Goal: Information Seeking & Learning: Learn about a topic

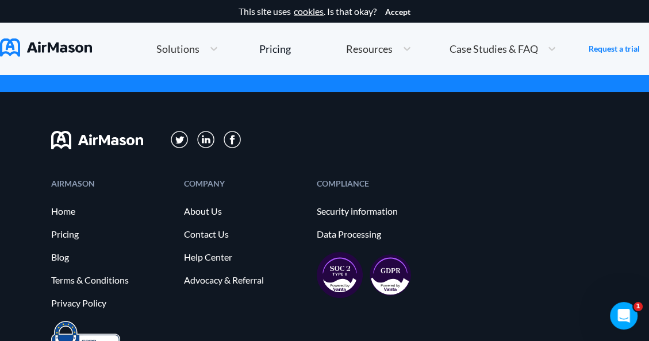
scroll to position [2011, 0]
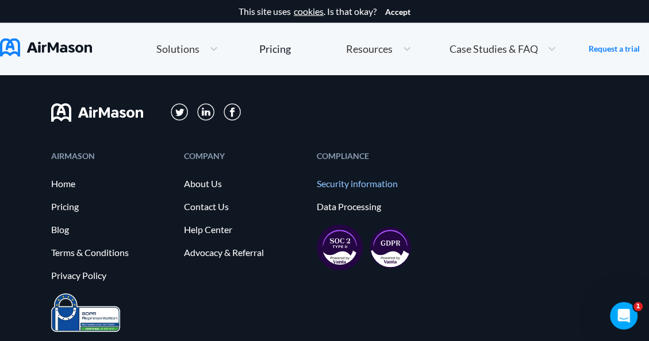
click at [352, 179] on link "Security information" at bounding box center [377, 184] width 121 height 10
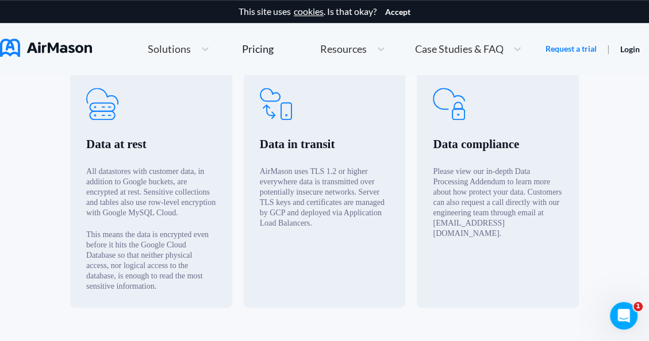
scroll to position [532, 0]
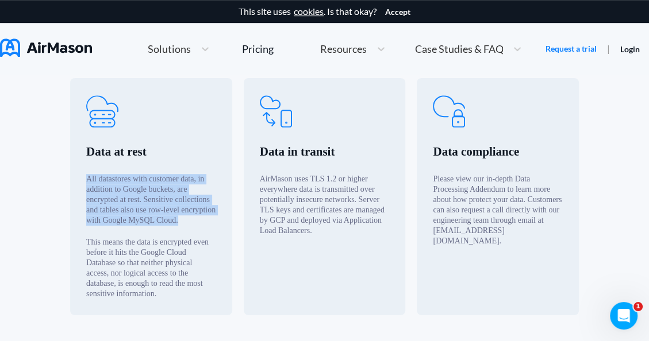
drag, startPoint x: 180, startPoint y: 220, endPoint x: 86, endPoint y: 180, distance: 102.0
click at [86, 180] on div "All datastores with customer data, in addition to Google buckets, are encrypted…" at bounding box center [151, 200] width 130 height 52
copy div "All datastores with customer data, in addition to Google buckets, are encrypted…"
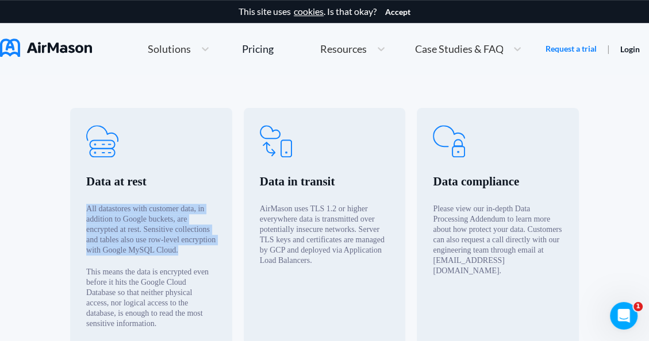
scroll to position [513, 0]
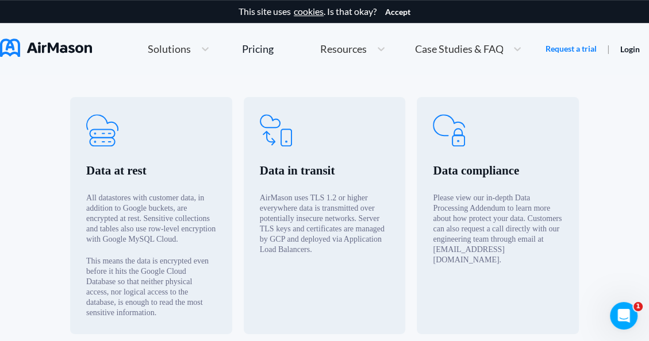
click at [344, 261] on div "Data in transit AirMason uses TLS 1.2 or higher everywhere data is transmitted …" at bounding box center [325, 215] width 162 height 237
click at [315, 247] on div "AirMason uses TLS 1.2 or higher everywhere data is transmitted over potentially…" at bounding box center [325, 224] width 130 height 62
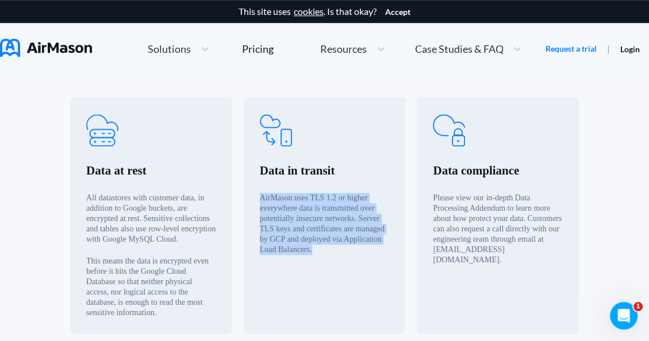
drag, startPoint x: 312, startPoint y: 249, endPoint x: 262, endPoint y: 195, distance: 73.6
click at [262, 195] on div "AirMason uses TLS 1.2 or higher everywhere data is transmitted over potentially…" at bounding box center [325, 224] width 130 height 62
copy div "AirMason uses TLS 1.2 or higher everywhere data is transmitted over potentially…"
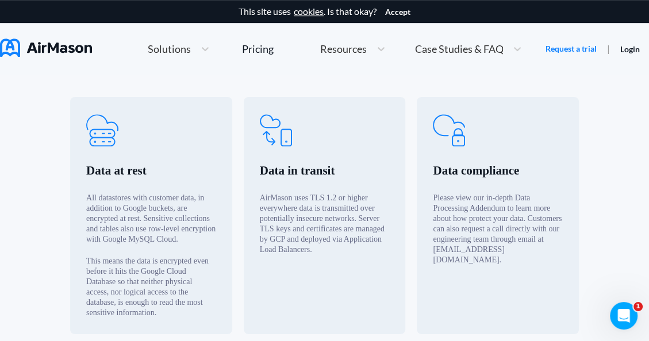
click at [441, 222] on div "Please view our in-depth Data Processing Addendum to learn more about how prote…" at bounding box center [498, 229] width 130 height 72
click at [522, 237] on div "Please view our in-depth Data Processing Addendum to learn more about how prote…" at bounding box center [498, 229] width 130 height 72
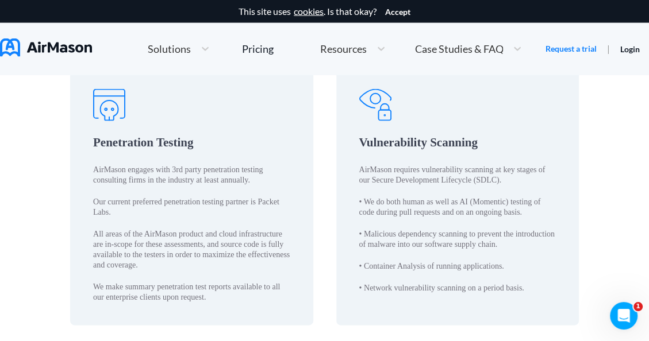
scroll to position [1834, 0]
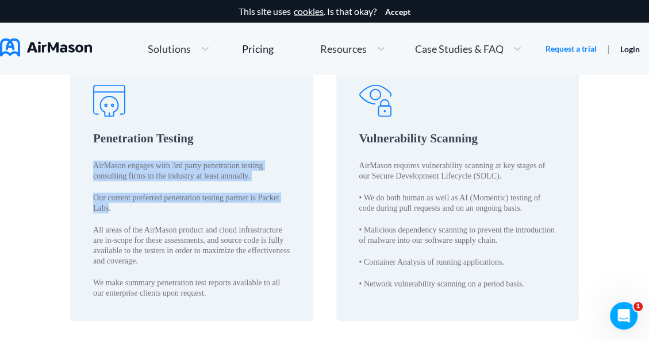
drag, startPoint x: 108, startPoint y: 208, endPoint x: 89, endPoint y: 166, distance: 46.6
click at [89, 166] on div "Penetration Testing AirMason engages with 3rd party penetration testing consult…" at bounding box center [191, 191] width 243 height 259
copy div "AirMason engages with 3rd party penetration testing consulting firms in the ind…"
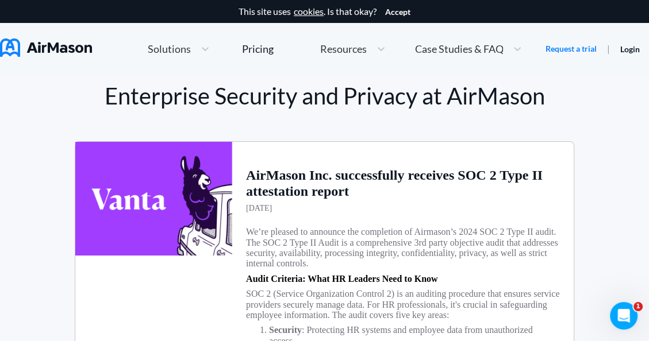
scroll to position [0, 0]
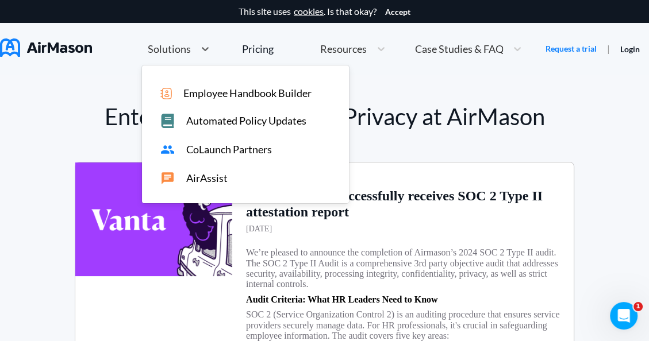
click at [175, 51] on span "Solutions" at bounding box center [169, 49] width 43 height 10
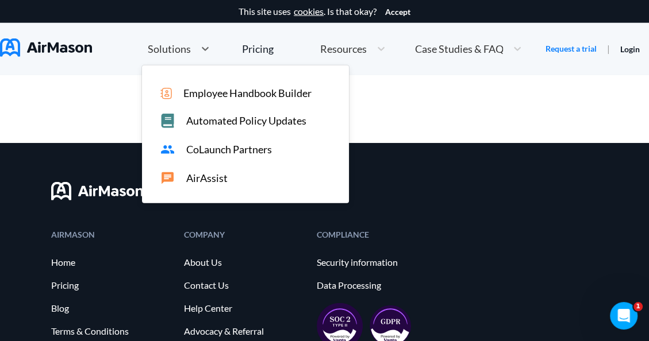
scroll to position [2110, 0]
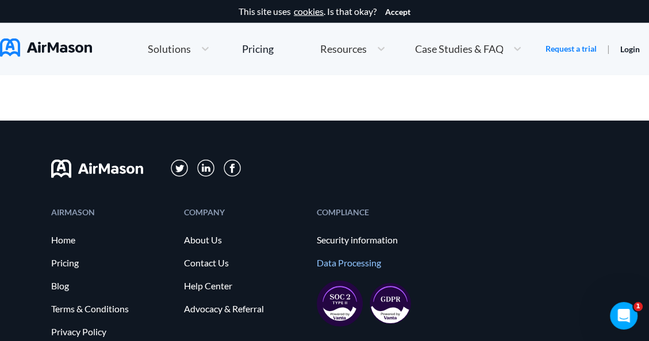
click at [363, 263] on link "Data Processing" at bounding box center [377, 263] width 121 height 10
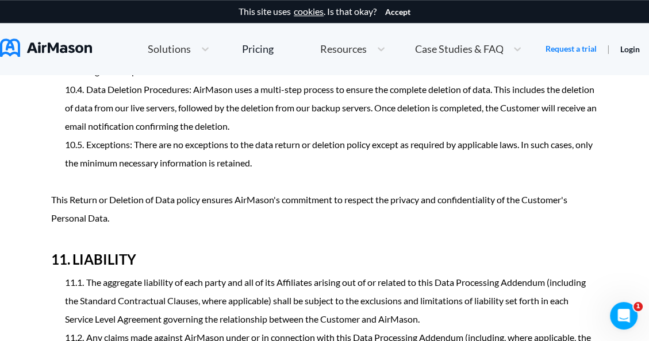
scroll to position [3917, 0]
